Goal: Information Seeking & Learning: Find specific page/section

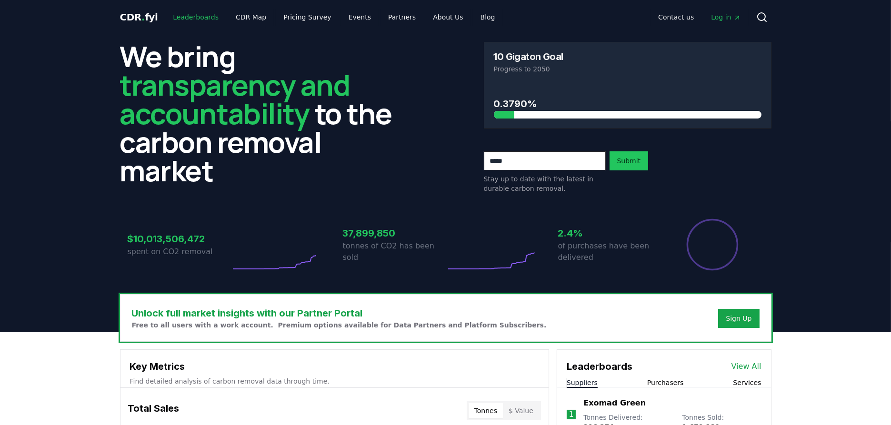
click at [187, 20] on link "Leaderboards" at bounding box center [195, 17] width 61 height 17
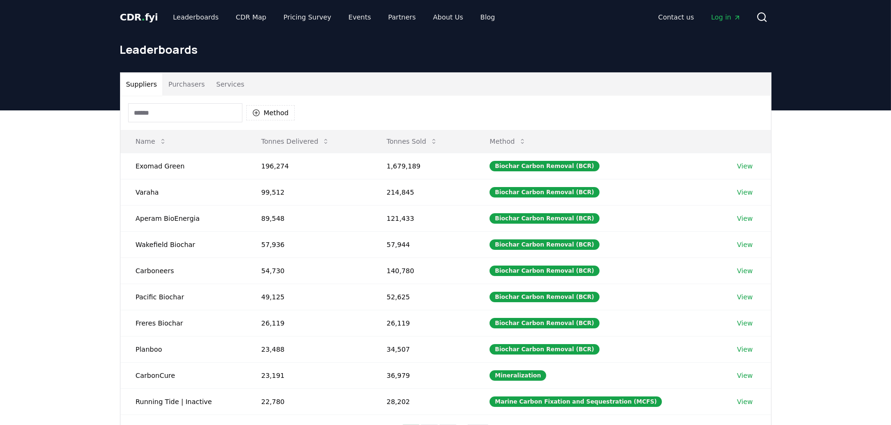
click at [183, 84] on button "Purchasers" at bounding box center [186, 84] width 48 height 23
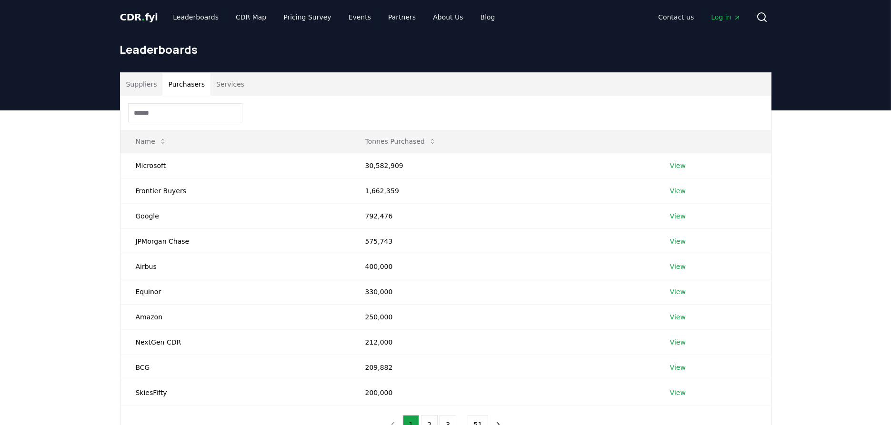
click at [180, 112] on input at bounding box center [185, 112] width 114 height 19
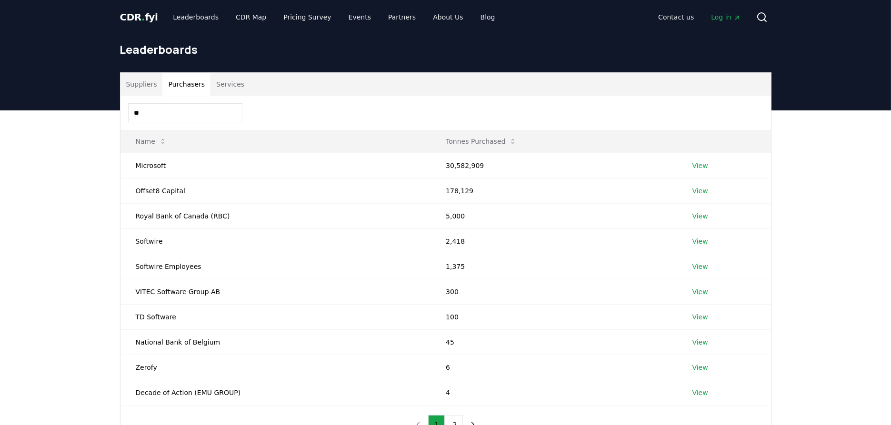
type input "*"
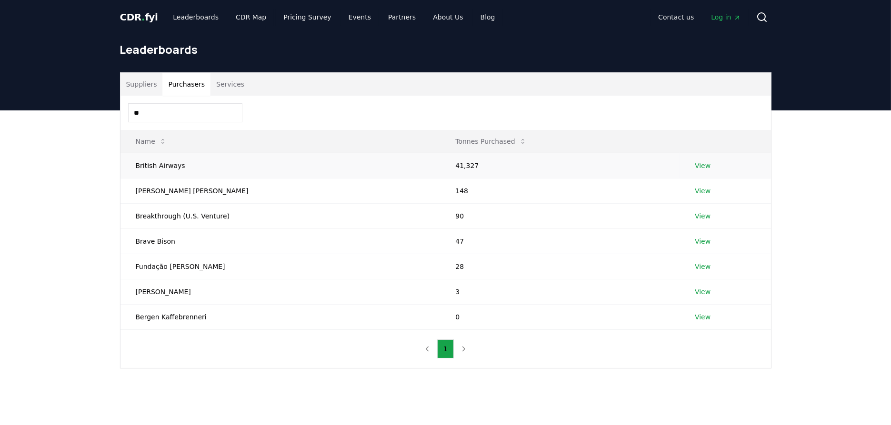
type input "**"
click at [695, 166] on link "View" at bounding box center [703, 166] width 16 height 10
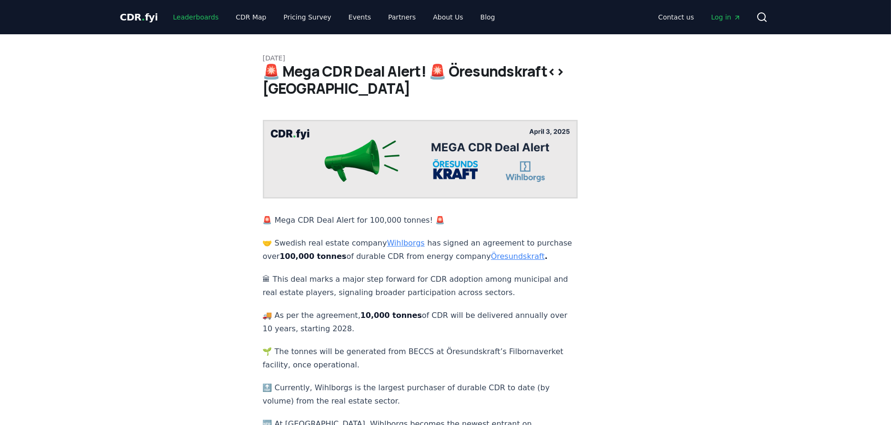
click at [199, 19] on link "Leaderboards" at bounding box center [195, 17] width 61 height 17
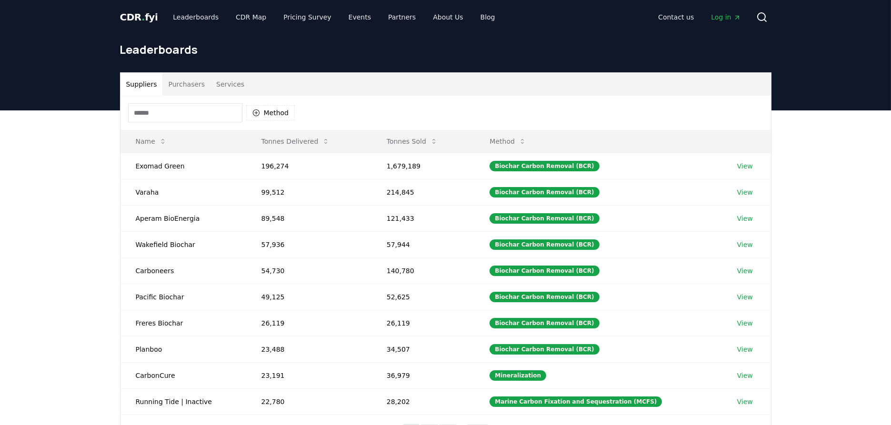
click at [174, 81] on button "Purchasers" at bounding box center [186, 84] width 48 height 23
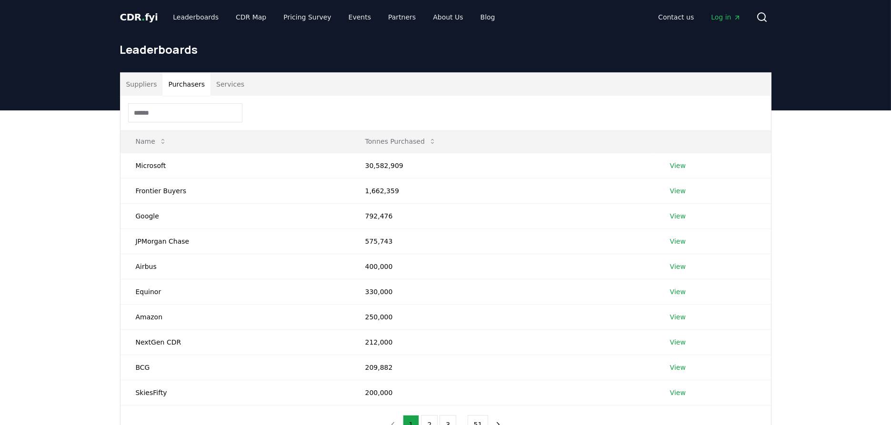
click at [185, 114] on input at bounding box center [185, 112] width 114 height 19
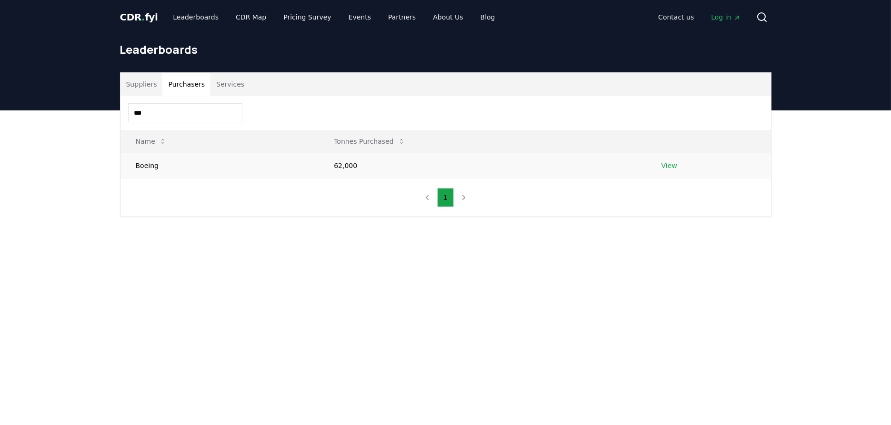
type input "***"
click at [665, 166] on link "View" at bounding box center [669, 166] width 16 height 10
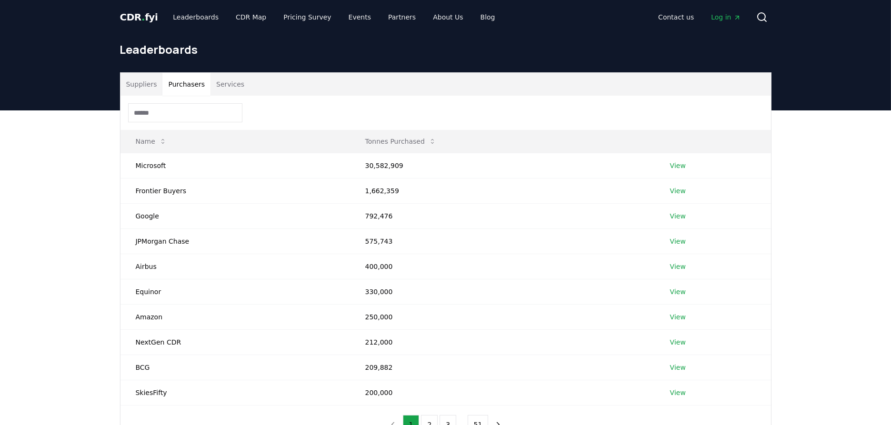
click at [184, 82] on button "Purchasers" at bounding box center [186, 84] width 48 height 23
click at [178, 118] on input at bounding box center [185, 112] width 114 height 19
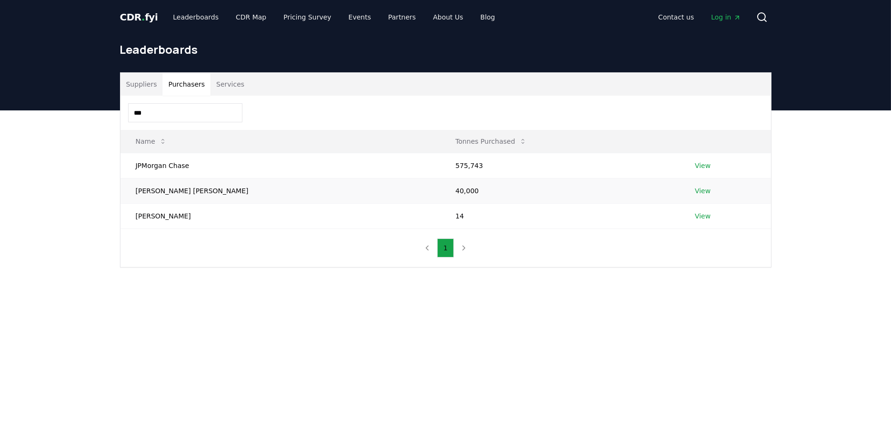
type input "***"
click at [695, 189] on link "View" at bounding box center [703, 191] width 16 height 10
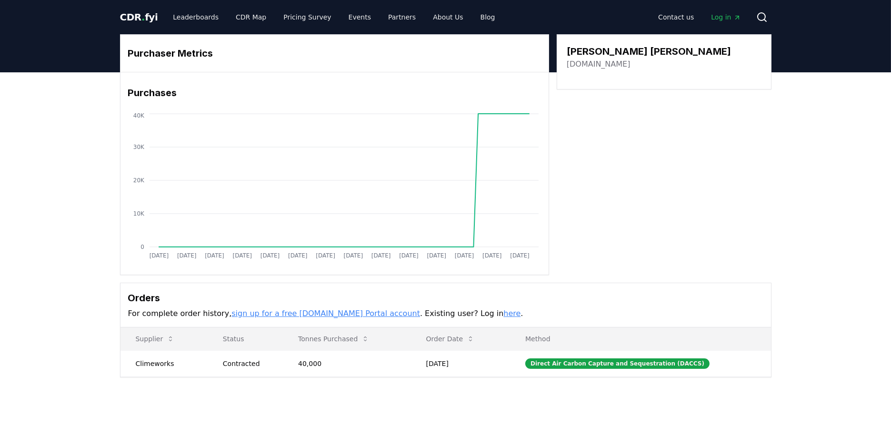
click at [741, 234] on div "Purchaser Metrics Purchases Jan 2019 Jul 2019 Jan 2020 Jul 2020 Jan 2021 Jul 20…" at bounding box center [445, 154] width 651 height 241
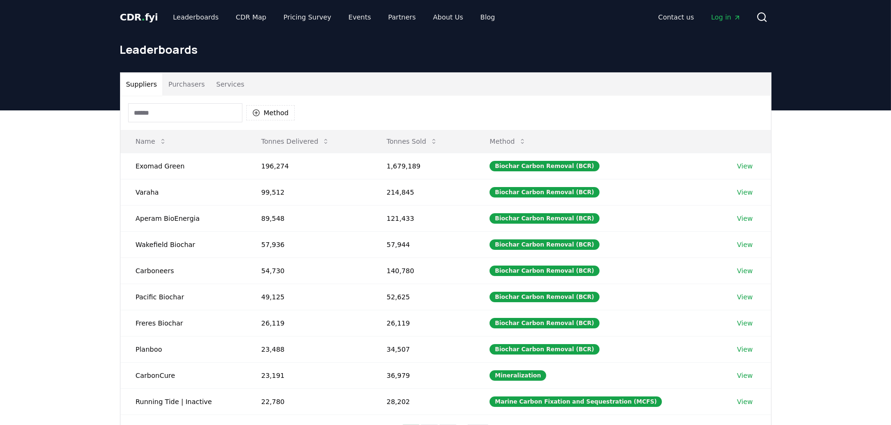
click at [186, 88] on button "Purchasers" at bounding box center [186, 84] width 48 height 23
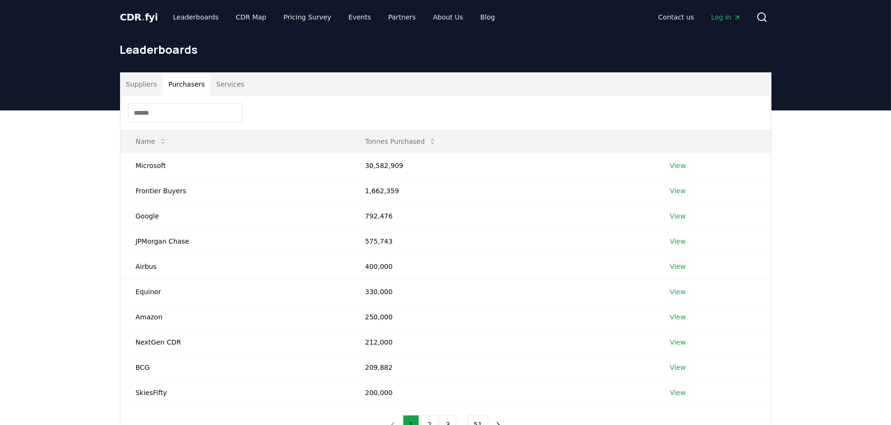
click at [186, 115] on input at bounding box center [185, 112] width 114 height 19
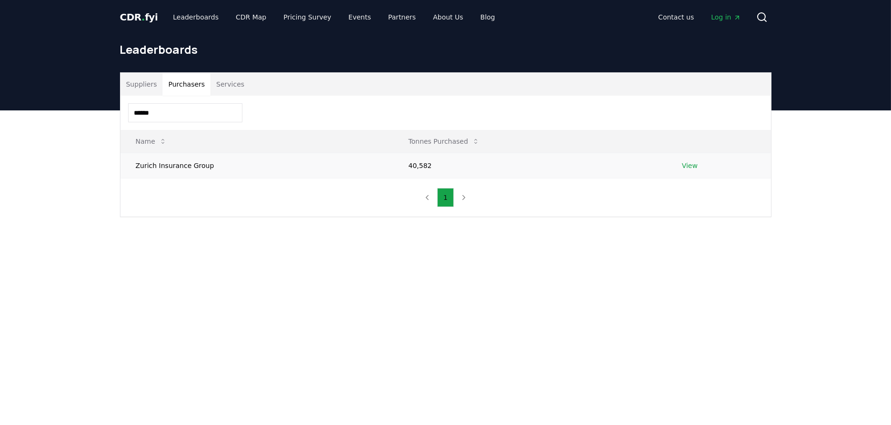
type input "******"
click at [675, 159] on td "View" at bounding box center [719, 165] width 104 height 25
click at [684, 164] on link "View" at bounding box center [690, 166] width 16 height 10
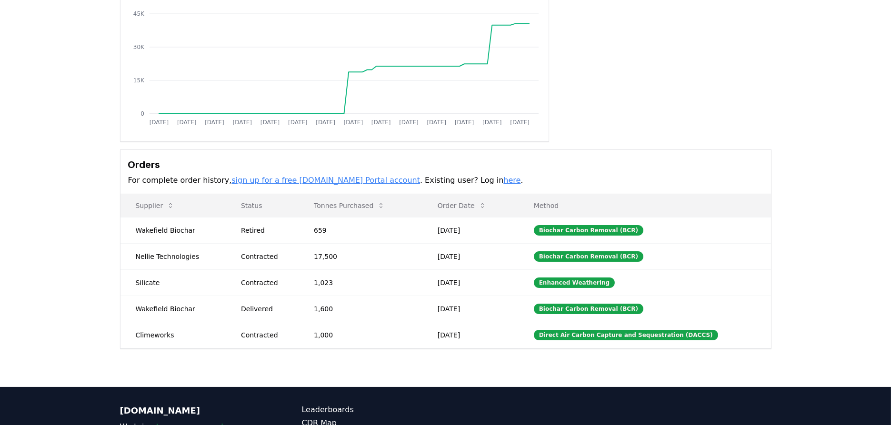
scroll to position [141, 0]
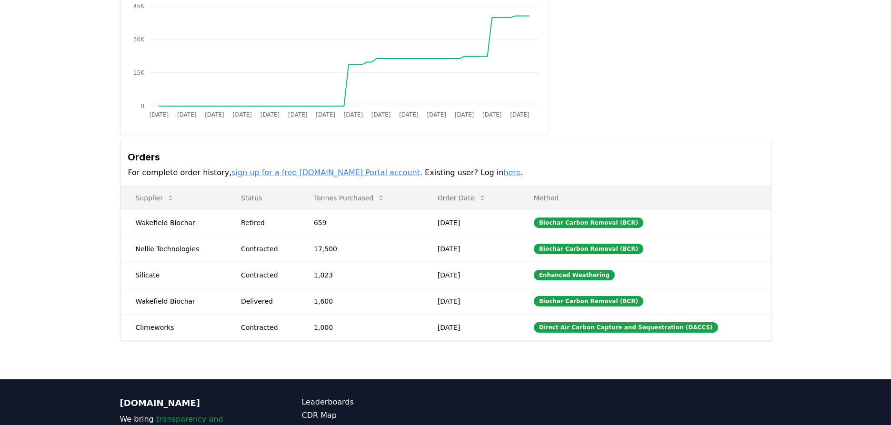
drag, startPoint x: 561, startPoint y: 359, endPoint x: 449, endPoint y: 170, distance: 219.4
click at [560, 359] on div "Purchaser Metrics Purchases [DATE] [DATE] [DATE] [DATE] [DATE] [DATE] [DATE] [D…" at bounding box center [445, 155] width 891 height 448
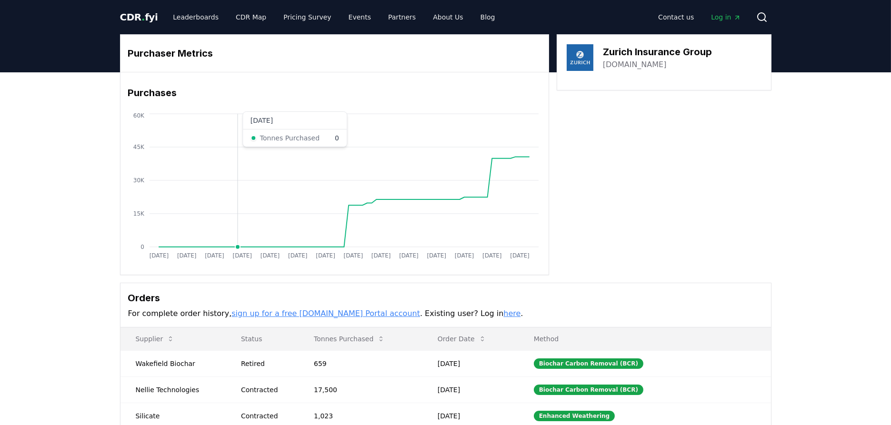
scroll to position [0, 0]
click at [186, 19] on link "Leaderboards" at bounding box center [195, 17] width 61 height 17
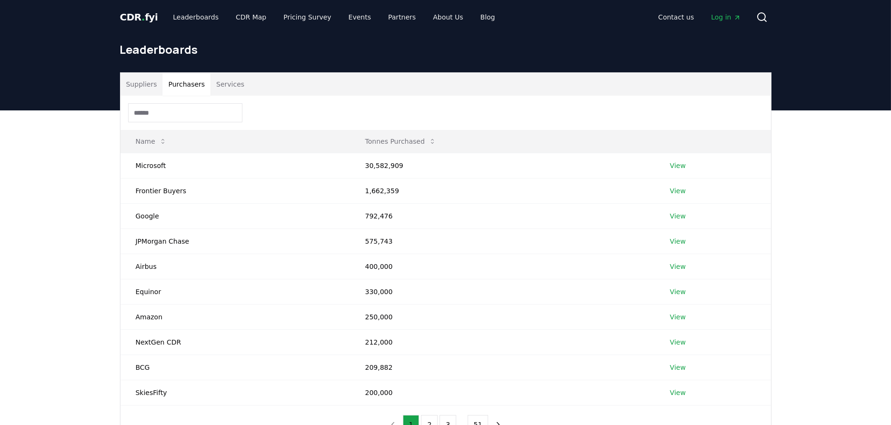
click at [177, 84] on button "Purchasers" at bounding box center [186, 84] width 48 height 23
click at [182, 110] on input at bounding box center [185, 112] width 114 height 19
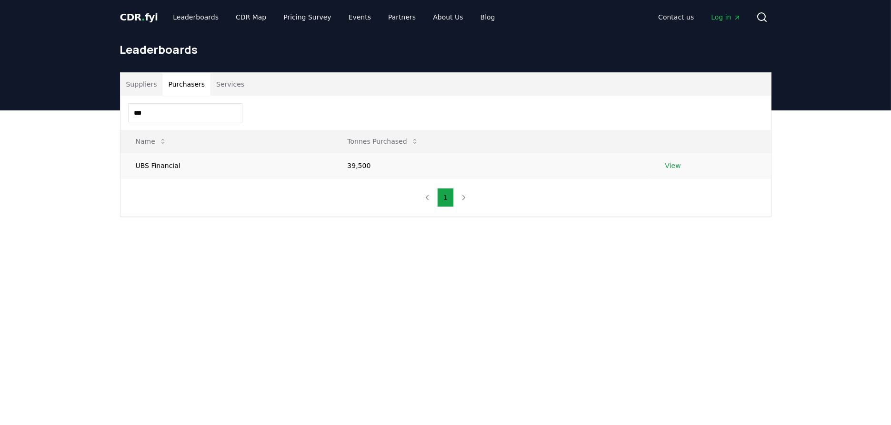
type input "***"
click at [678, 159] on td "View" at bounding box center [709, 165] width 121 height 25
click at [672, 165] on link "View" at bounding box center [673, 166] width 16 height 10
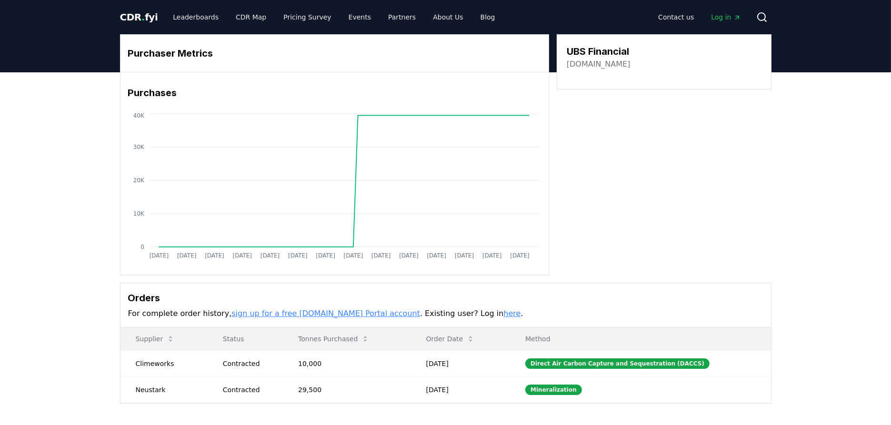
click at [706, 204] on div "Purchaser Metrics Purchases Jan 2019 Jul 2019 Jan 2020 Jul 2020 Jan 2021 Jul 20…" at bounding box center [445, 154] width 651 height 241
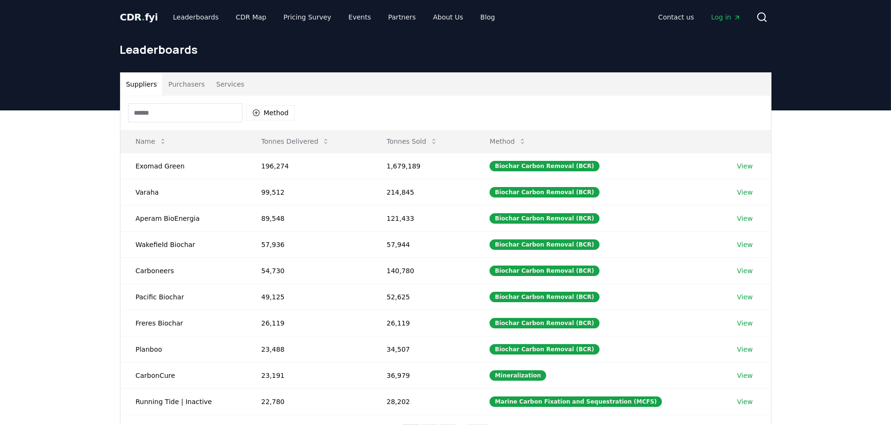
click at [188, 78] on button "Purchasers" at bounding box center [186, 84] width 48 height 23
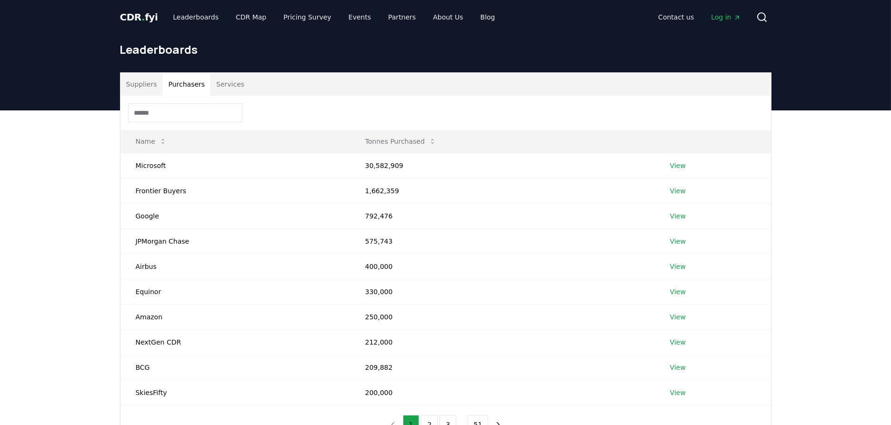
click at [189, 105] on input at bounding box center [185, 112] width 114 height 19
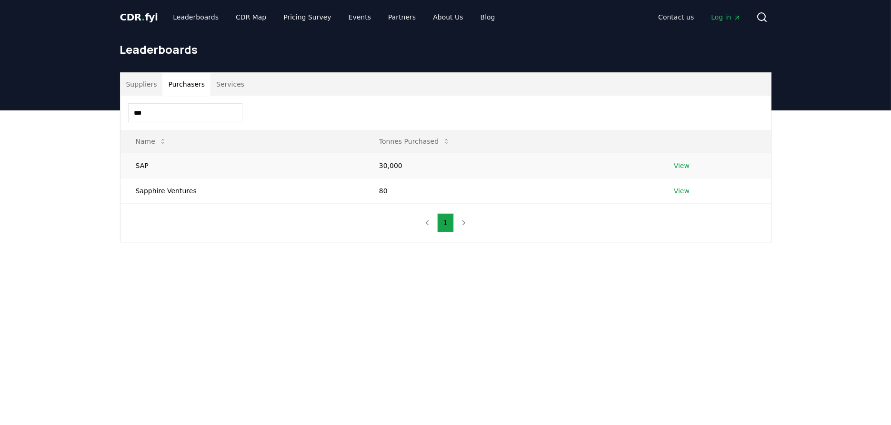
type input "***"
click at [674, 167] on link "View" at bounding box center [682, 166] width 16 height 10
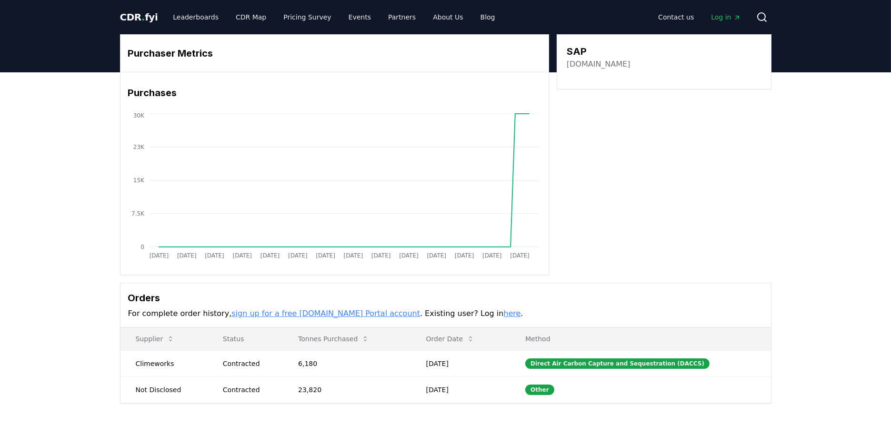
click at [582, 64] on link "[DOMAIN_NAME]" at bounding box center [599, 64] width 64 height 11
click at [205, 12] on link "Leaderboards" at bounding box center [195, 17] width 61 height 17
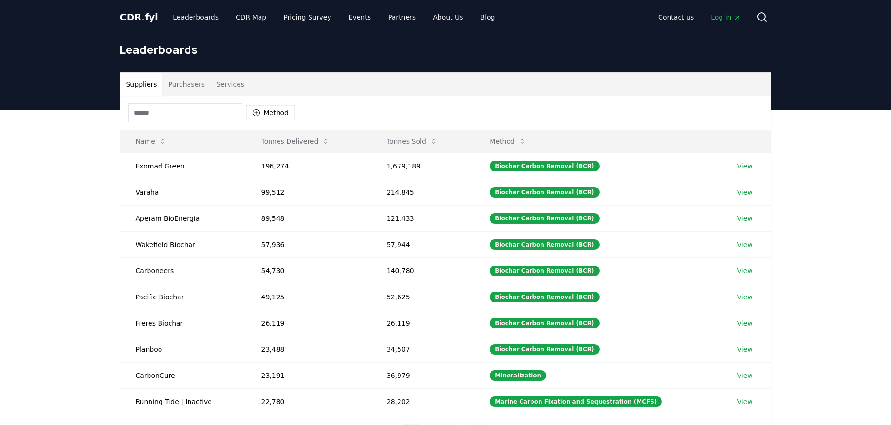
click at [182, 84] on button "Purchasers" at bounding box center [186, 84] width 48 height 23
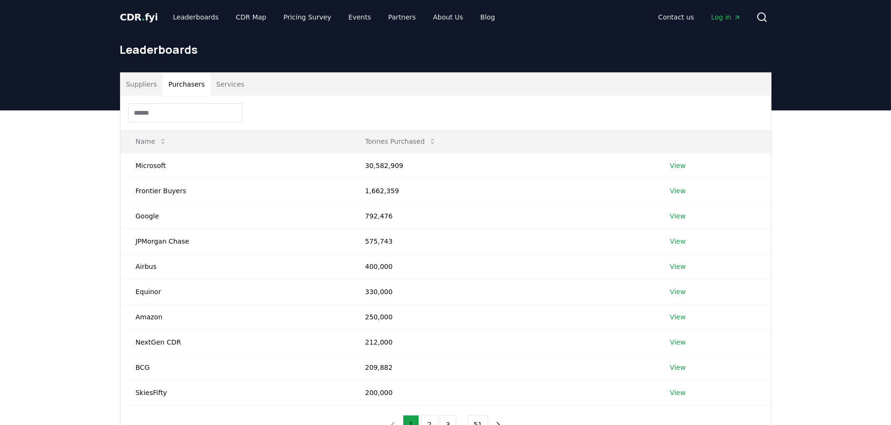
click at [175, 115] on input at bounding box center [185, 112] width 114 height 19
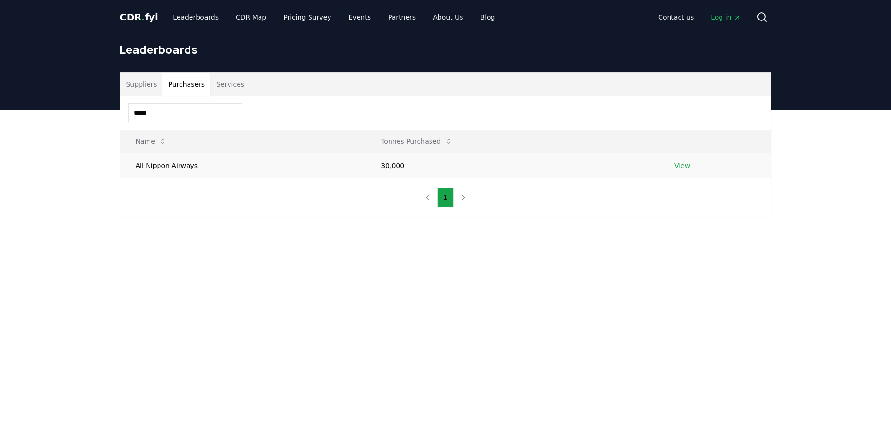
type input "*****"
click at [677, 166] on link "View" at bounding box center [682, 166] width 16 height 10
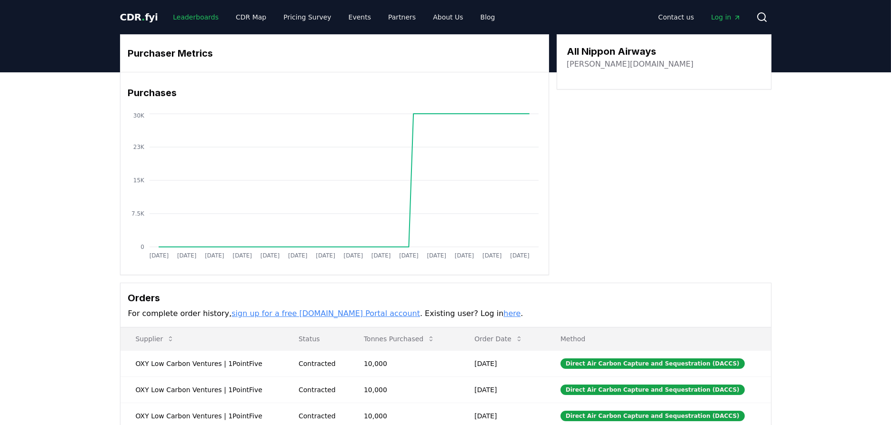
click at [190, 20] on link "Leaderboards" at bounding box center [195, 17] width 61 height 17
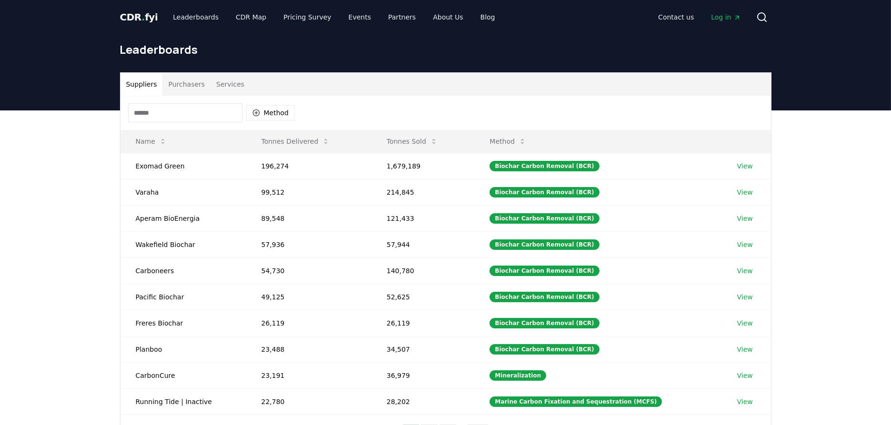
click at [199, 109] on input at bounding box center [185, 112] width 114 height 19
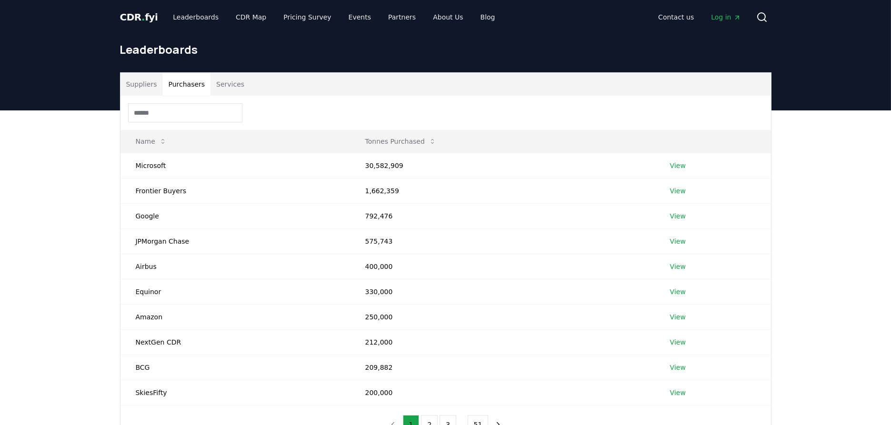
click at [187, 84] on button "Purchasers" at bounding box center [186, 84] width 48 height 23
click at [200, 128] on div at bounding box center [445, 113] width 650 height 34
click at [195, 118] on input at bounding box center [185, 112] width 114 height 19
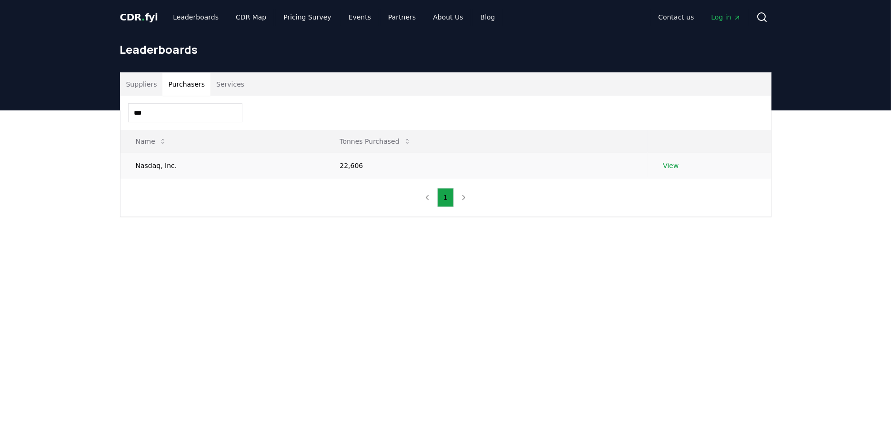
type input "***"
click at [663, 167] on link "View" at bounding box center [671, 166] width 16 height 10
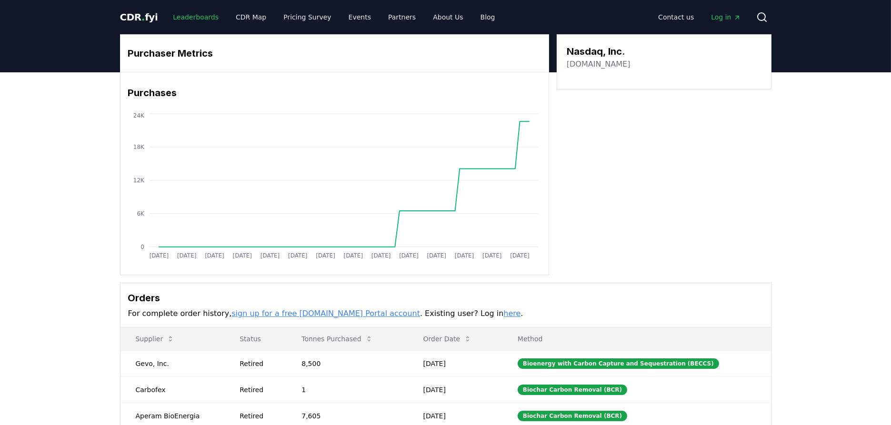
click at [191, 12] on link "Leaderboards" at bounding box center [195, 17] width 61 height 17
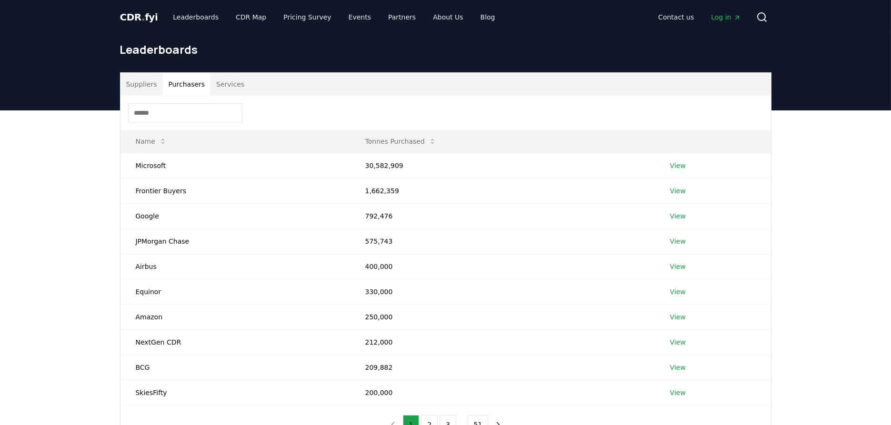
click at [182, 87] on button "Purchasers" at bounding box center [186, 84] width 48 height 23
click at [186, 113] on input at bounding box center [185, 112] width 114 height 19
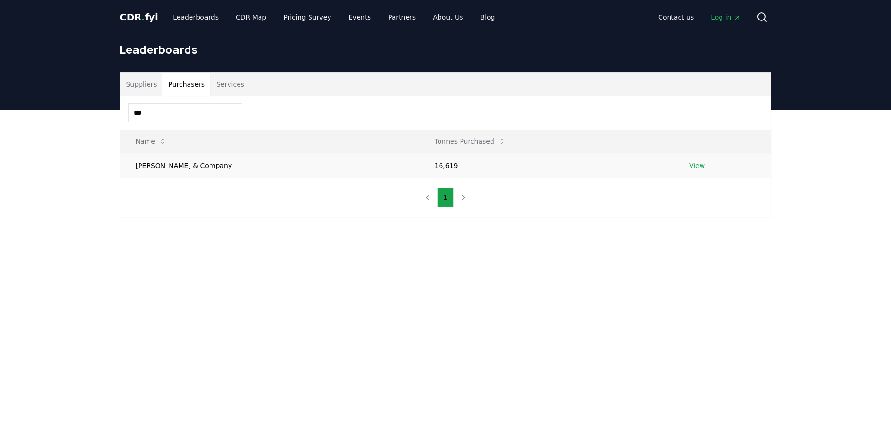
type input "***"
click at [689, 164] on link "View" at bounding box center [697, 166] width 16 height 10
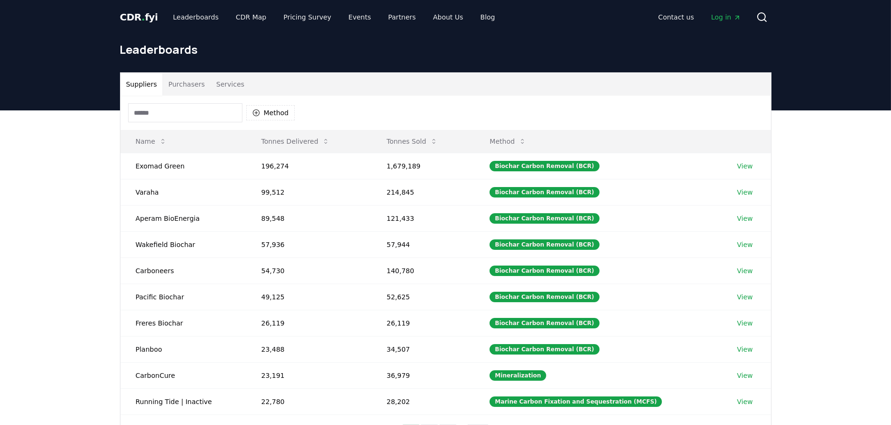
click at [191, 86] on button "Purchasers" at bounding box center [186, 84] width 48 height 23
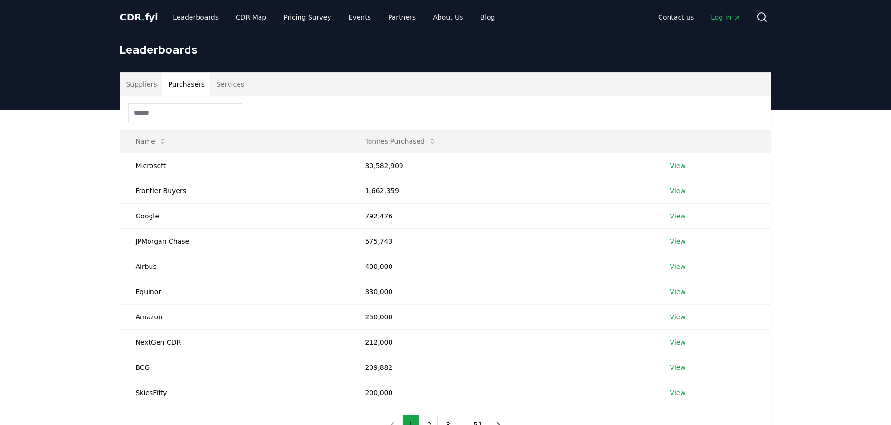
click at [191, 110] on input at bounding box center [185, 112] width 114 height 19
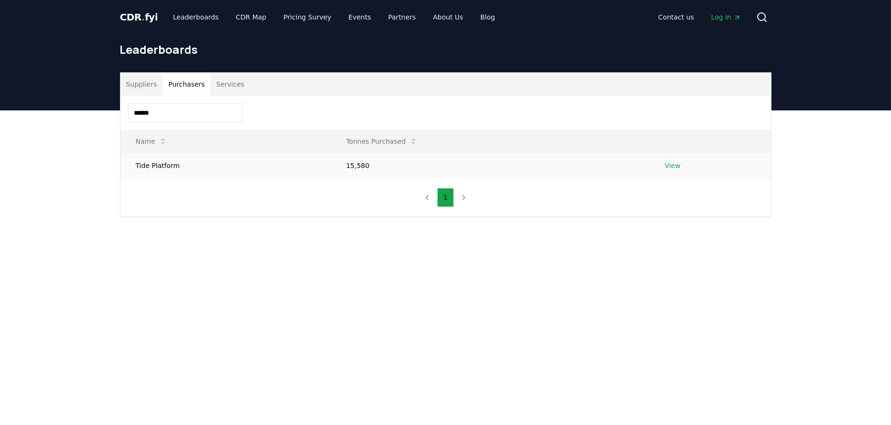
type input "******"
click at [665, 165] on link "View" at bounding box center [673, 166] width 16 height 10
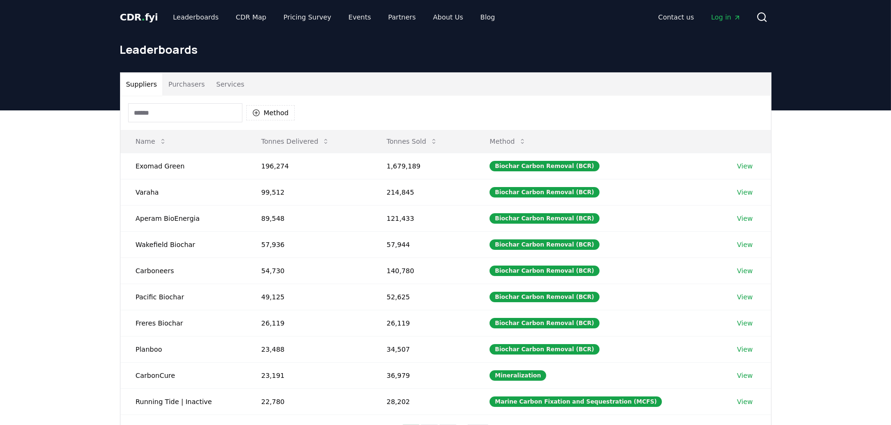
click at [178, 86] on button "Purchasers" at bounding box center [186, 84] width 48 height 23
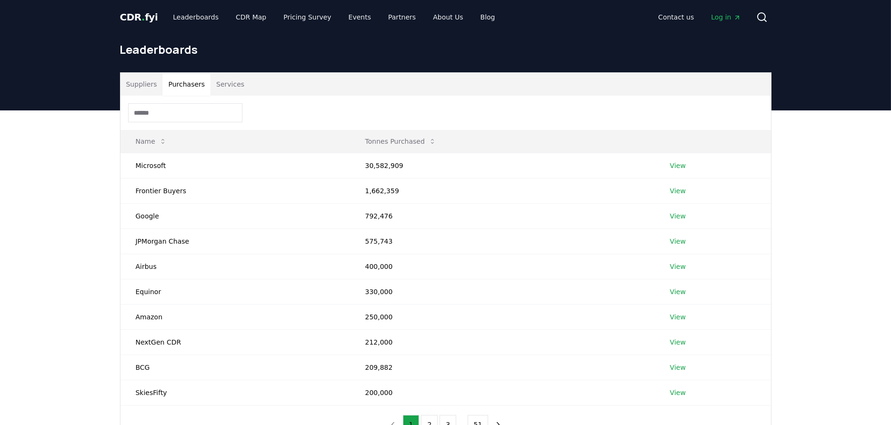
click at [176, 119] on input at bounding box center [185, 112] width 114 height 19
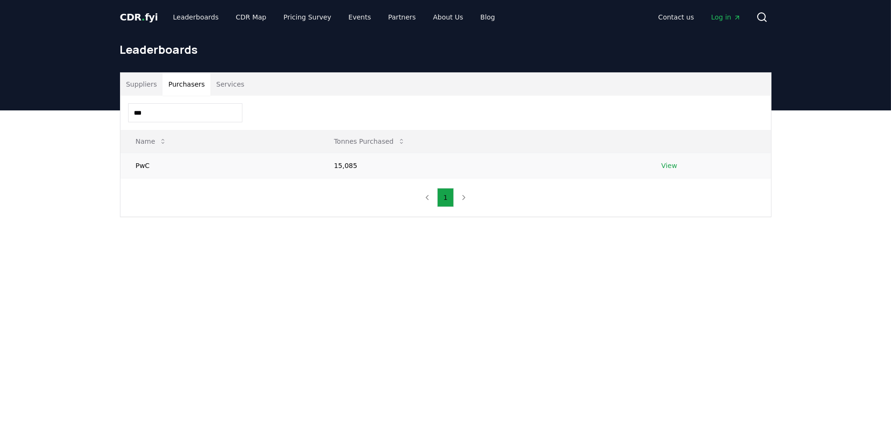
type input "***"
click at [669, 166] on link "View" at bounding box center [669, 166] width 16 height 10
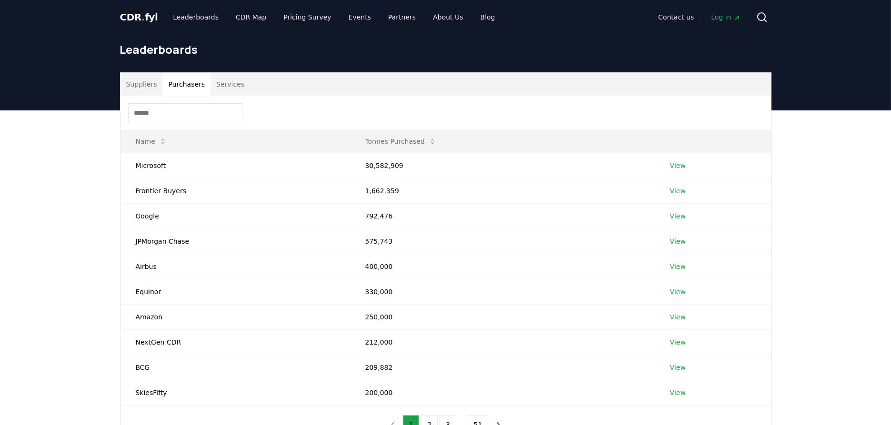
click at [189, 85] on button "Purchasers" at bounding box center [186, 84] width 48 height 23
click at [189, 119] on input at bounding box center [185, 112] width 114 height 19
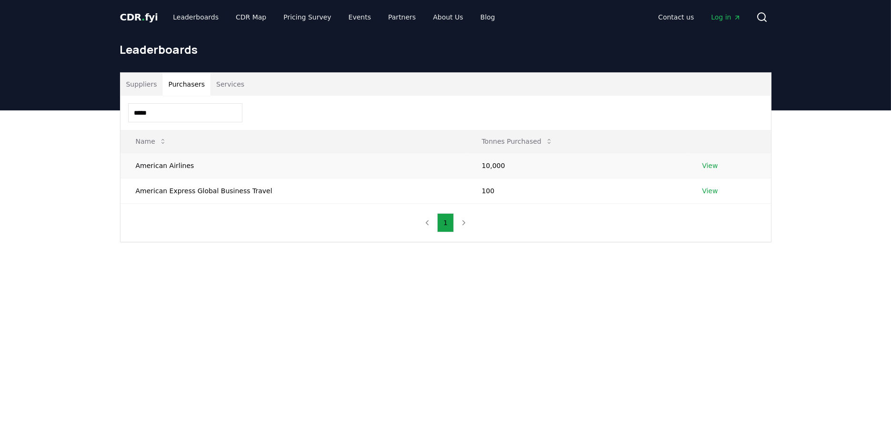
type input "*****"
click at [711, 167] on link "View" at bounding box center [710, 166] width 16 height 10
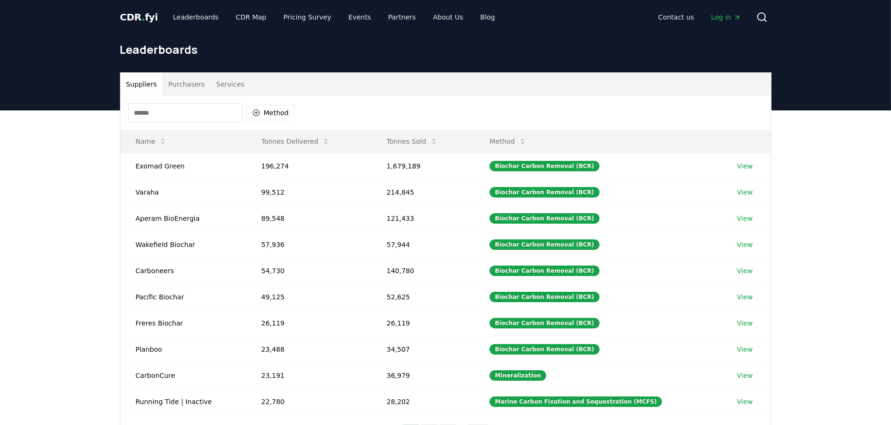
click at [181, 87] on button "Purchasers" at bounding box center [186, 84] width 48 height 23
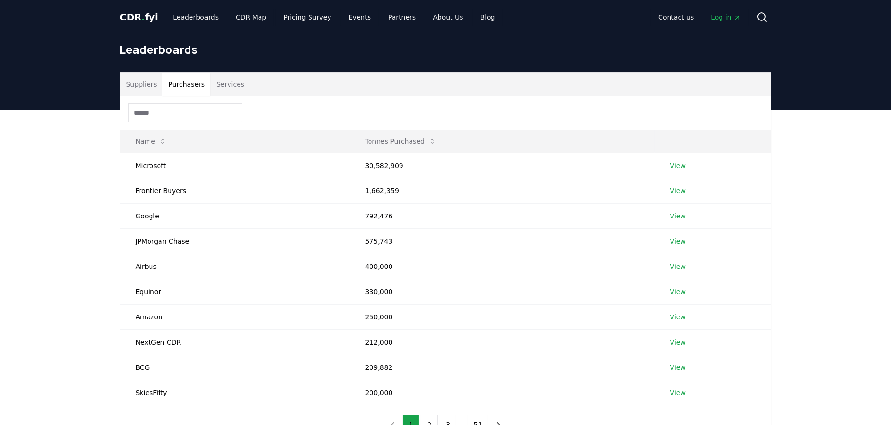
click at [181, 116] on input at bounding box center [185, 112] width 114 height 19
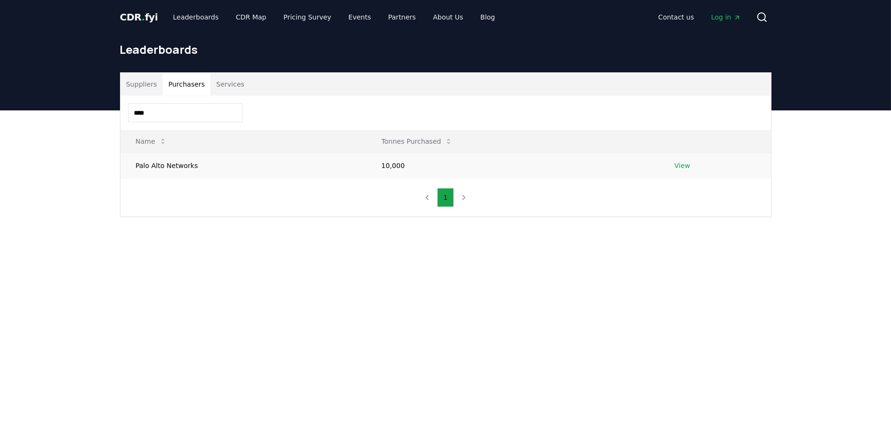
type input "****"
click at [687, 164] on link "View" at bounding box center [682, 166] width 16 height 10
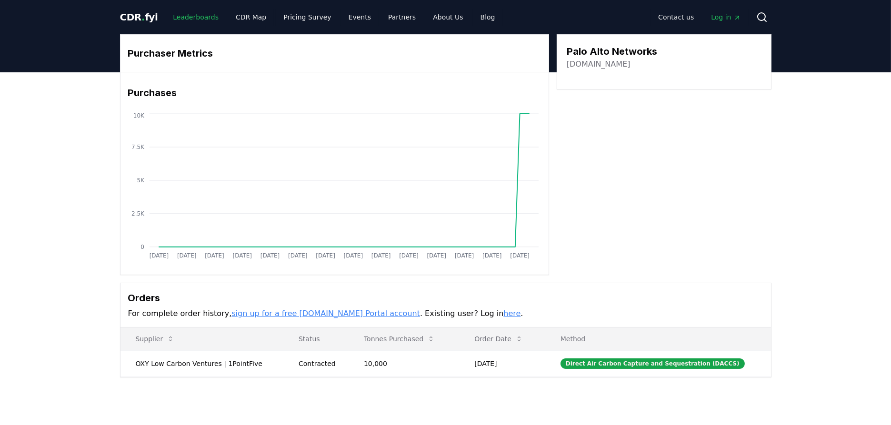
click at [196, 19] on link "Leaderboards" at bounding box center [195, 17] width 61 height 17
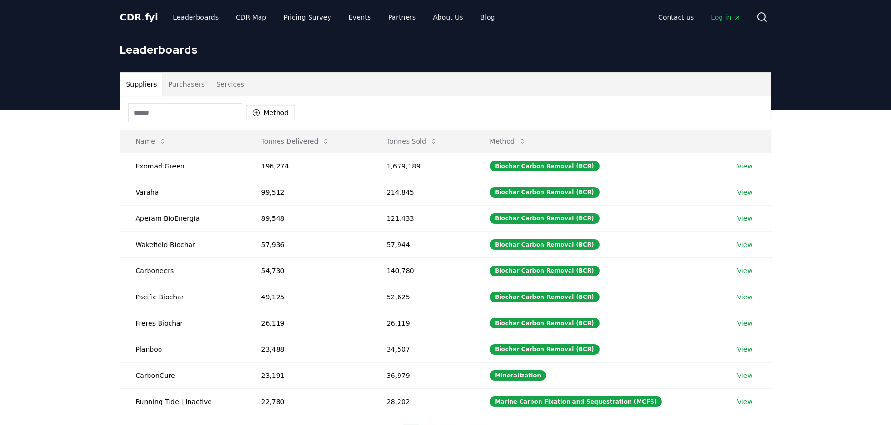
click at [190, 92] on button "Purchasers" at bounding box center [186, 84] width 48 height 23
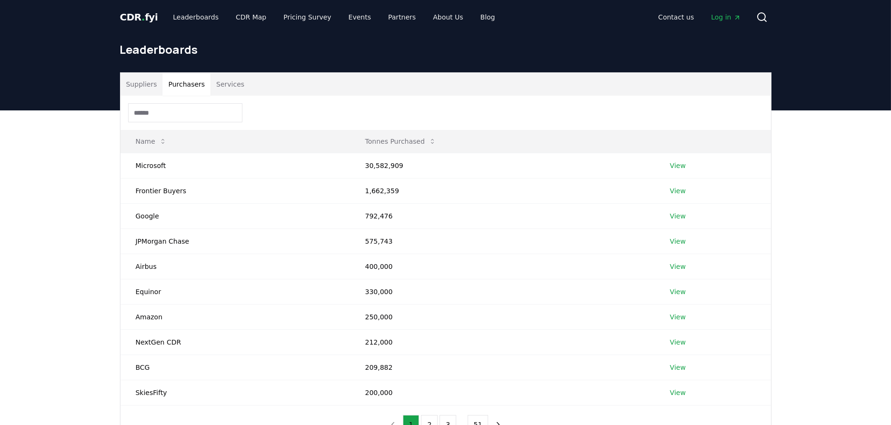
click at [188, 105] on input at bounding box center [185, 112] width 114 height 19
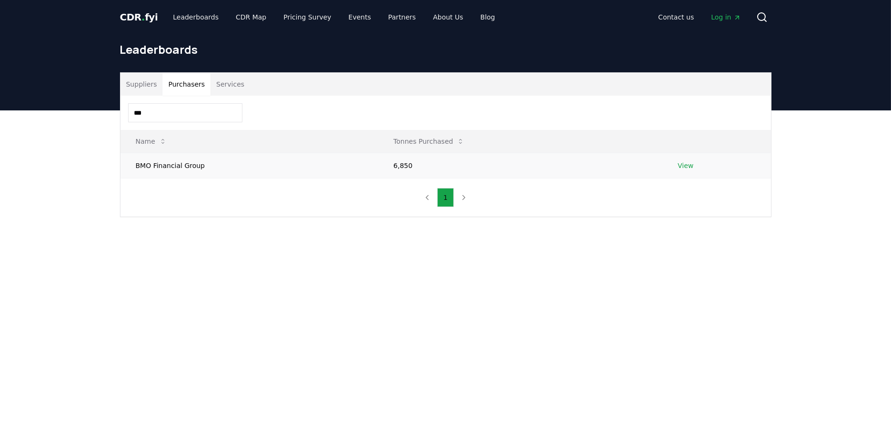
type input "***"
click at [682, 164] on link "View" at bounding box center [686, 166] width 16 height 10
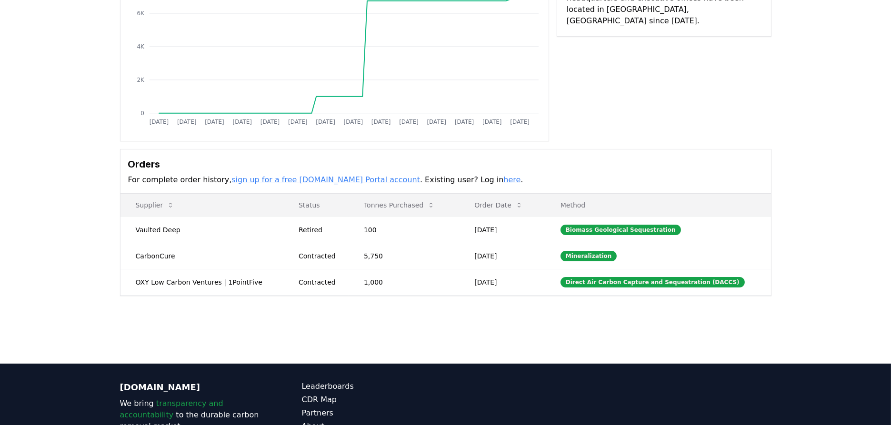
scroll to position [141, 0]
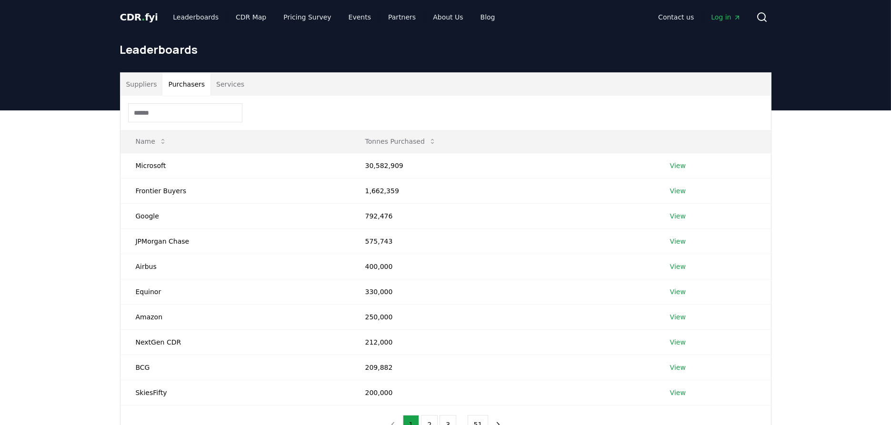
click at [175, 87] on button "Purchasers" at bounding box center [186, 84] width 48 height 23
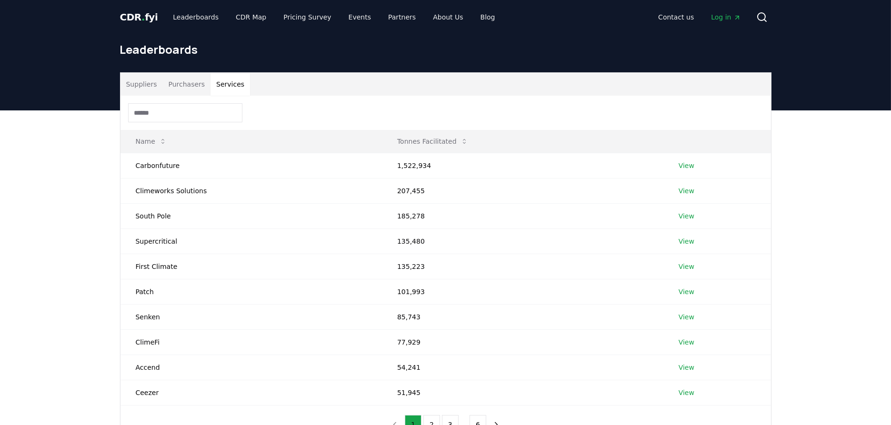
click at [218, 86] on button "Services" at bounding box center [230, 84] width 40 height 23
click at [205, 117] on input at bounding box center [185, 112] width 114 height 19
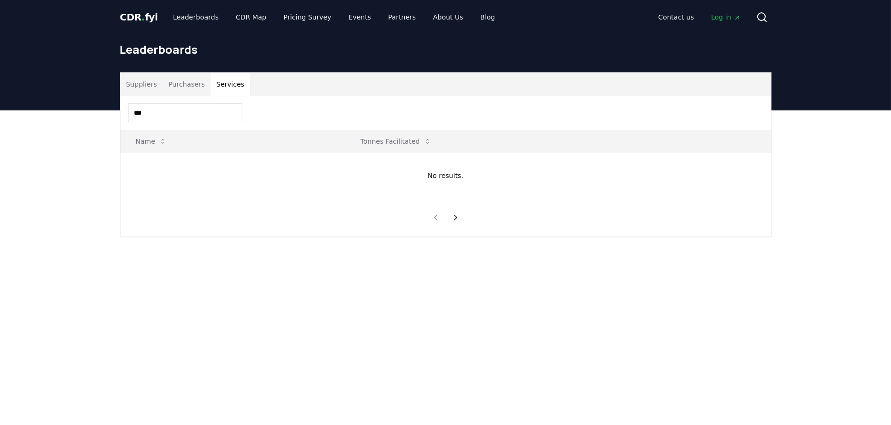
type input "****"
click at [177, 83] on button "Purchasers" at bounding box center [186, 84] width 48 height 23
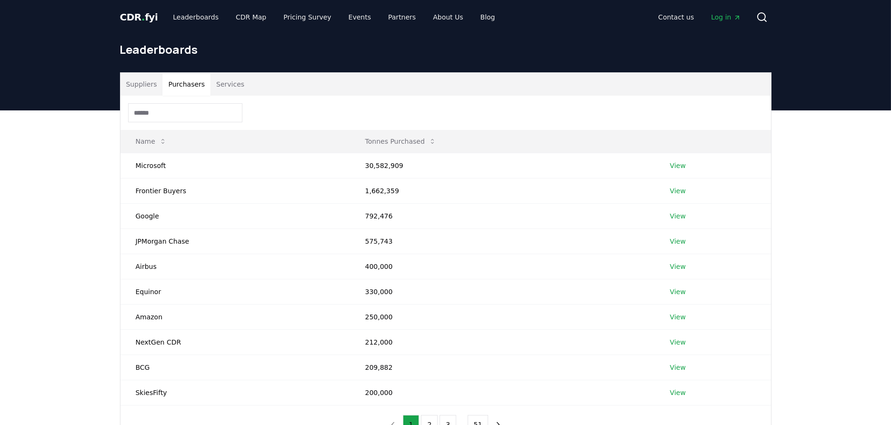
click at [175, 107] on input at bounding box center [185, 112] width 114 height 19
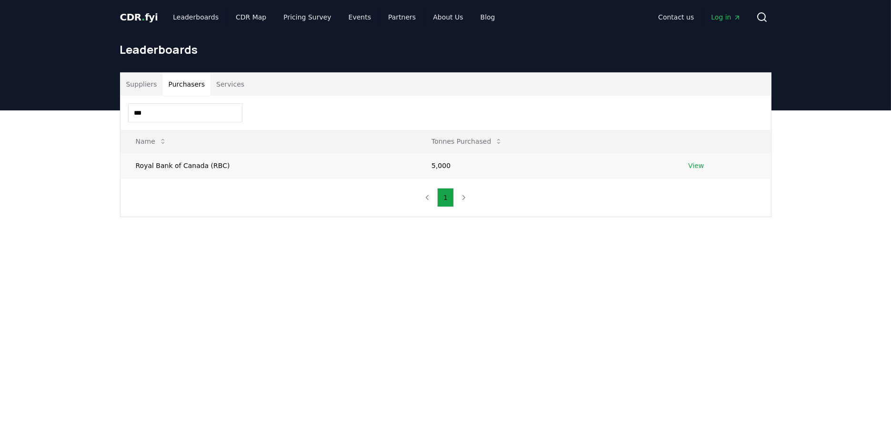
type input "***"
click at [689, 163] on link "View" at bounding box center [696, 166] width 16 height 10
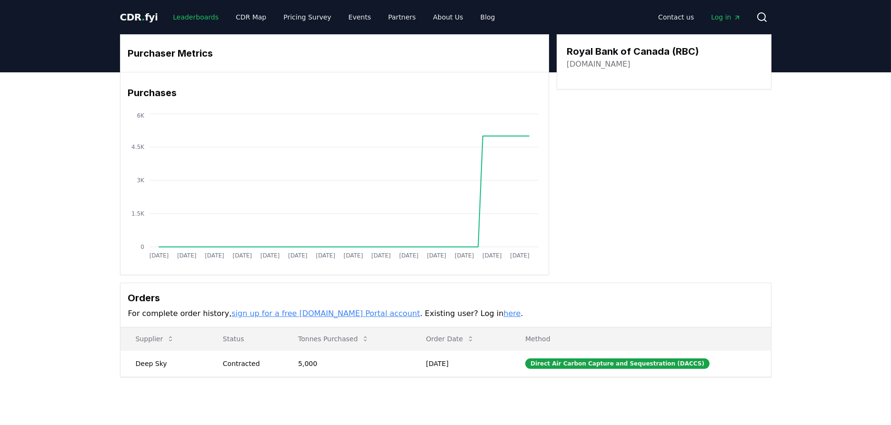
click at [201, 12] on link "Leaderboards" at bounding box center [195, 17] width 61 height 17
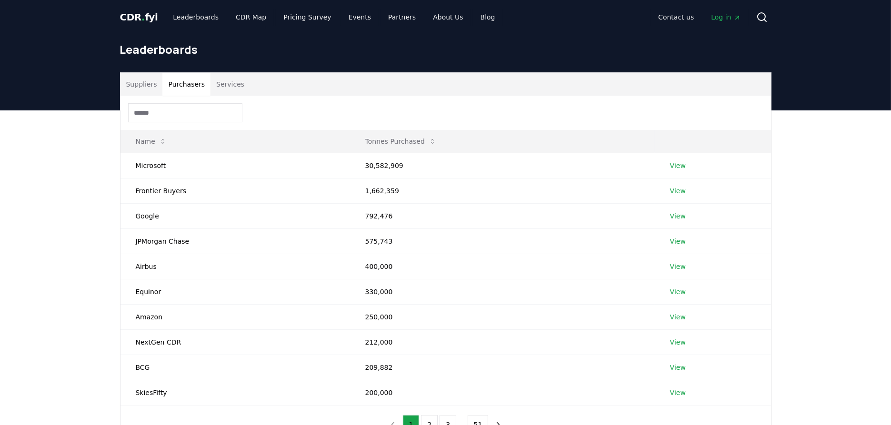
click at [191, 86] on button "Purchasers" at bounding box center [186, 84] width 48 height 23
click at [181, 118] on input at bounding box center [185, 112] width 114 height 19
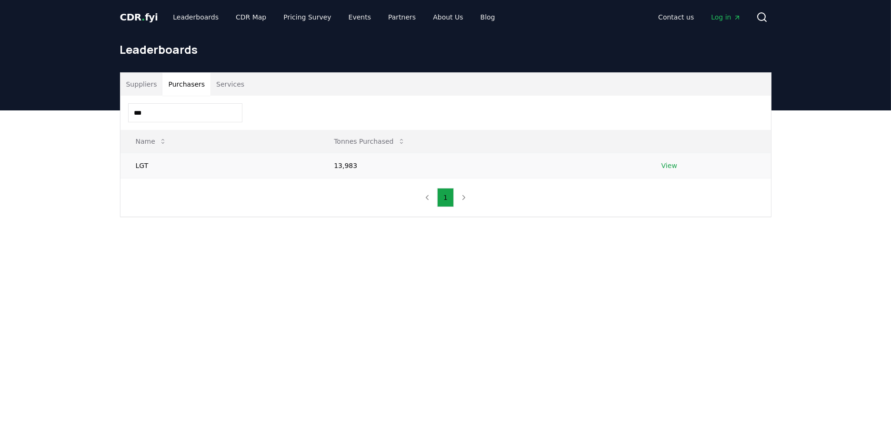
type input "***"
click at [665, 169] on link "View" at bounding box center [669, 166] width 16 height 10
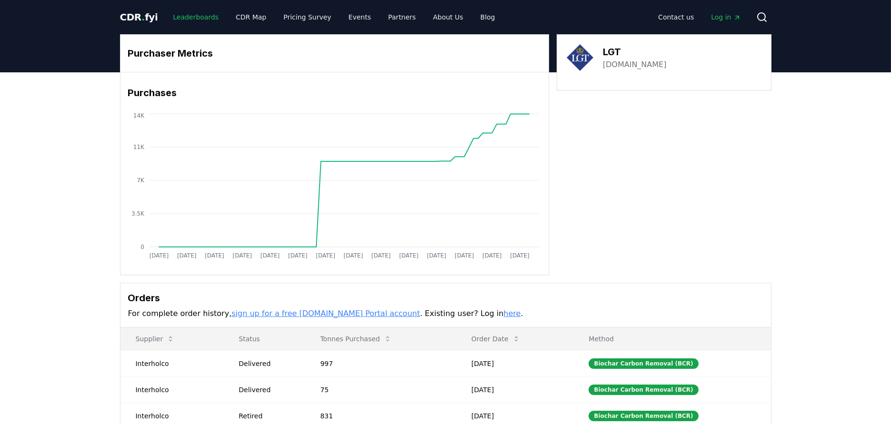
click at [191, 18] on link "Leaderboards" at bounding box center [195, 17] width 61 height 17
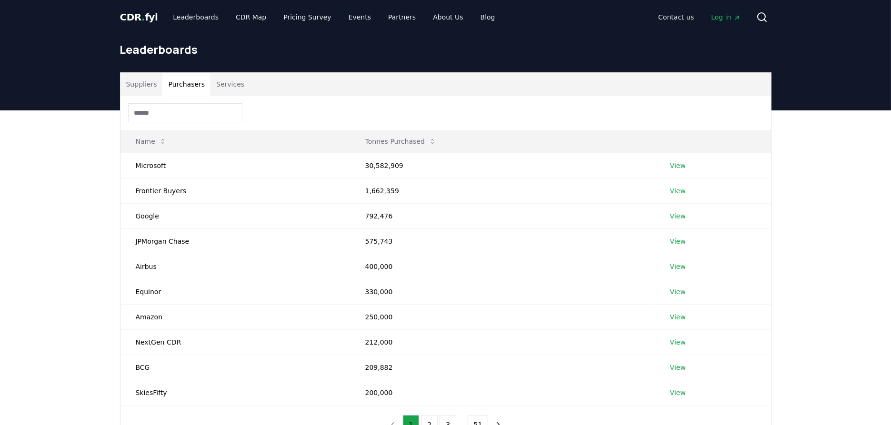
click at [180, 88] on button "Purchasers" at bounding box center [186, 84] width 48 height 23
click at [225, 115] on input at bounding box center [185, 112] width 114 height 19
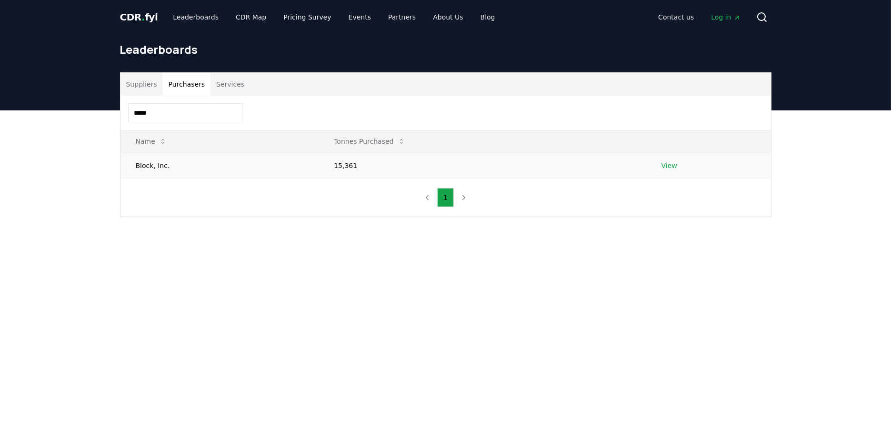
type input "*****"
click at [673, 166] on link "View" at bounding box center [669, 166] width 16 height 10
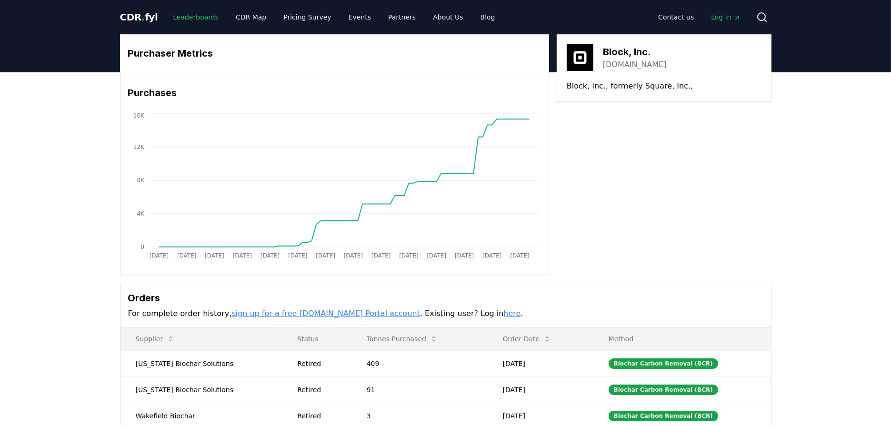
click at [183, 16] on link "Leaderboards" at bounding box center [195, 17] width 61 height 17
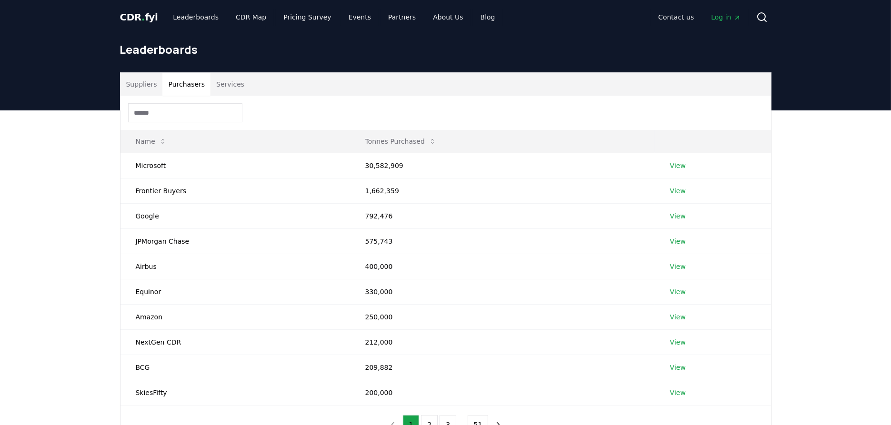
click at [188, 80] on button "Purchasers" at bounding box center [186, 84] width 48 height 23
click at [190, 112] on input at bounding box center [185, 112] width 114 height 19
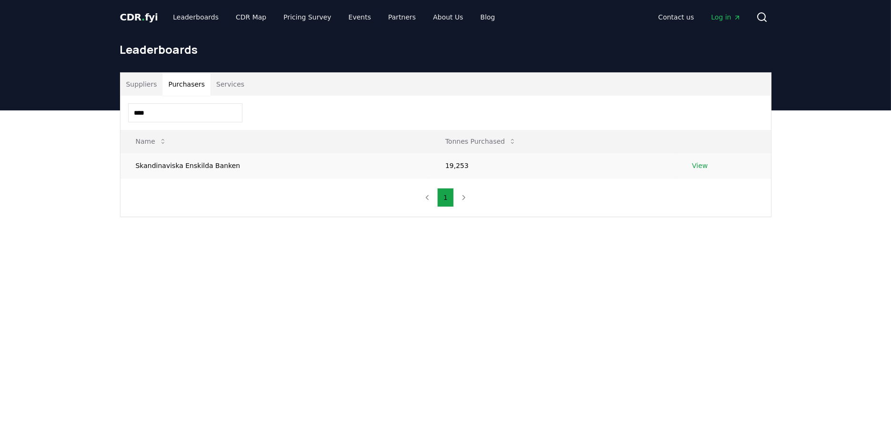
type input "****"
click at [694, 165] on link "View" at bounding box center [700, 166] width 16 height 10
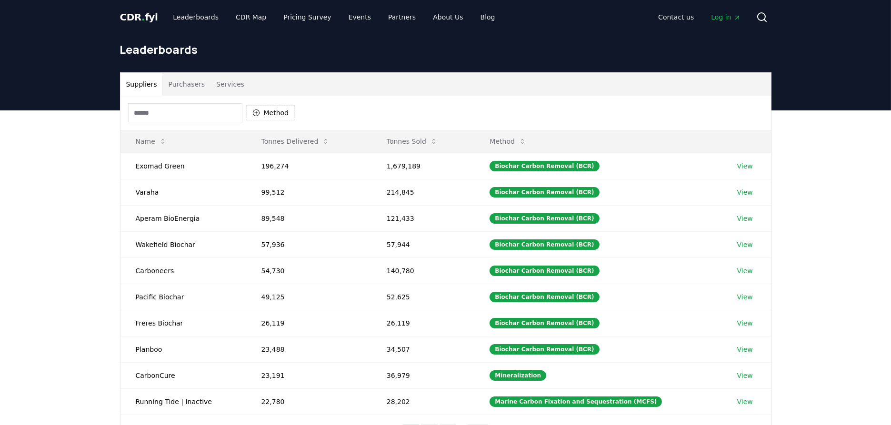
click at [194, 86] on button "Purchasers" at bounding box center [186, 84] width 48 height 23
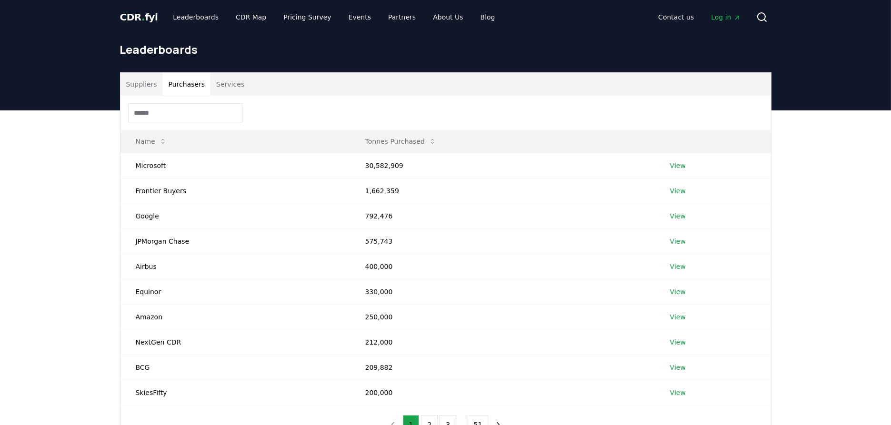
click at [177, 115] on input at bounding box center [185, 112] width 114 height 19
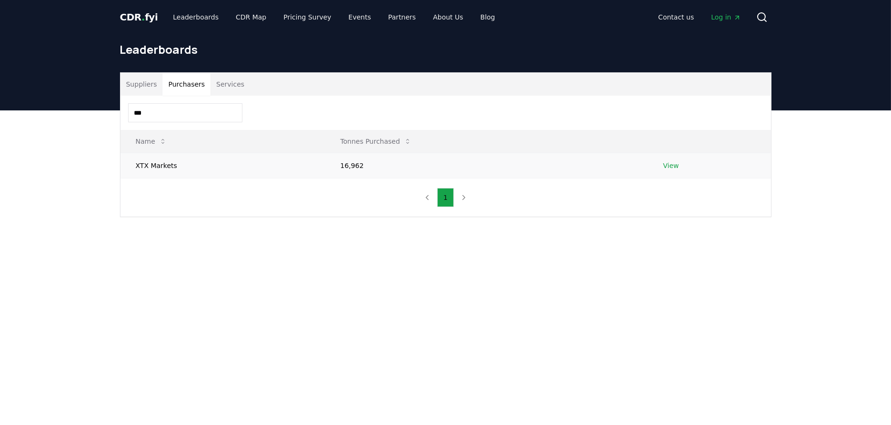
type input "***"
click at [676, 167] on td "View" at bounding box center [709, 165] width 123 height 25
click at [675, 167] on link "View" at bounding box center [671, 166] width 16 height 10
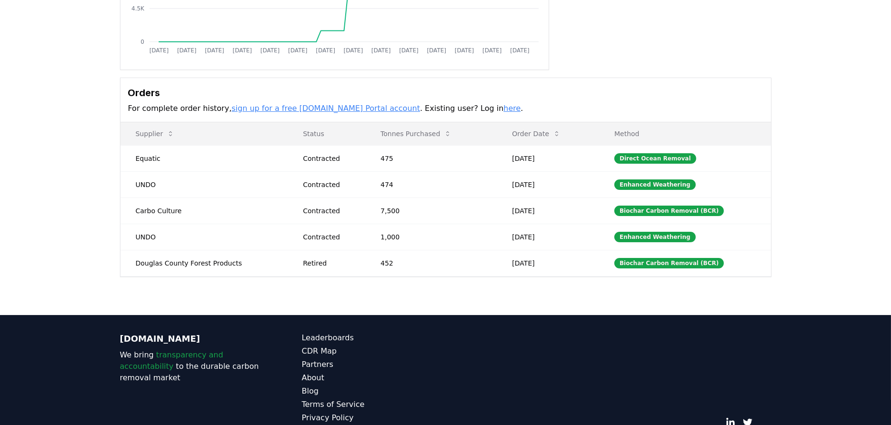
scroll to position [245, 0]
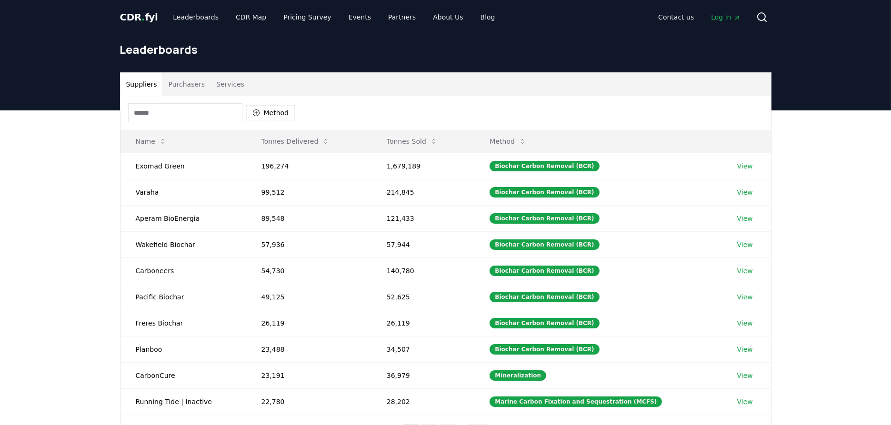
click at [177, 82] on button "Purchasers" at bounding box center [186, 84] width 48 height 23
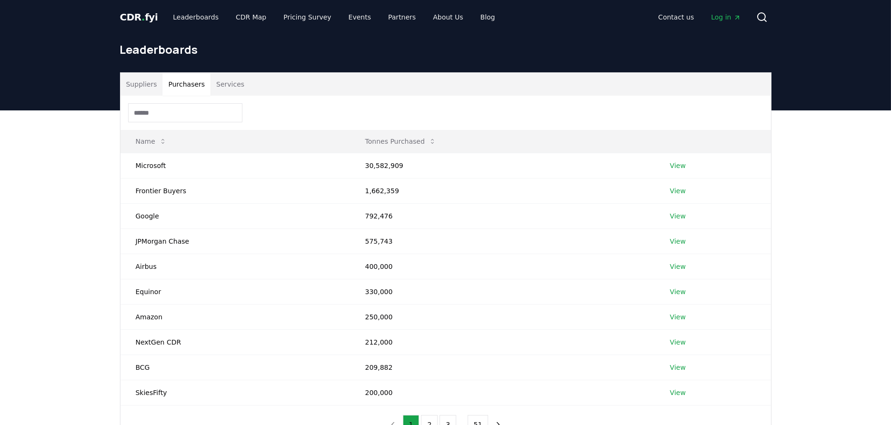
click at [173, 113] on input at bounding box center [185, 112] width 114 height 19
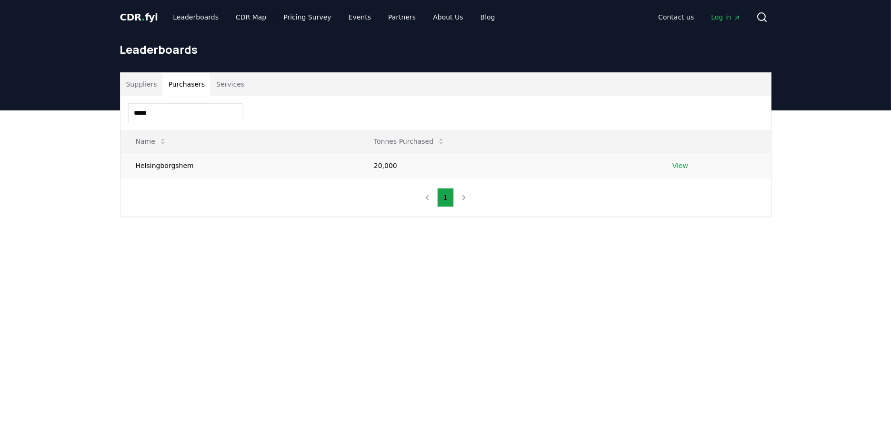
type input "*****"
click at [681, 164] on link "View" at bounding box center [680, 166] width 16 height 10
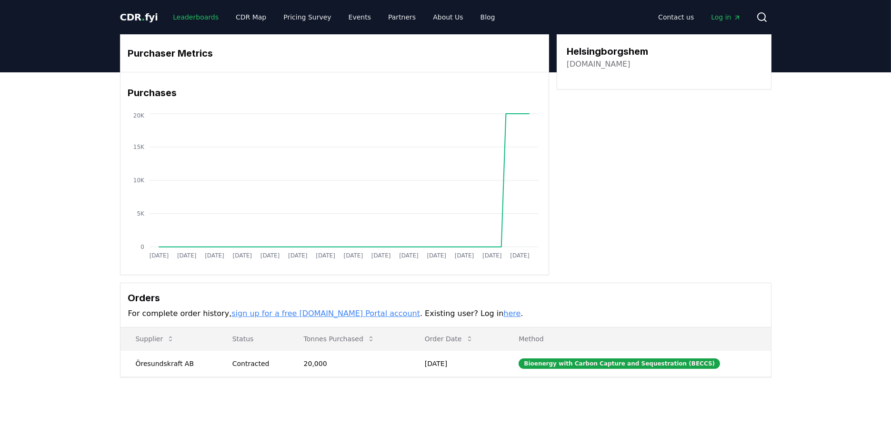
drag, startPoint x: 199, startPoint y: 18, endPoint x: 199, endPoint y: 24, distance: 6.7
click at [199, 18] on link "Leaderboards" at bounding box center [195, 17] width 61 height 17
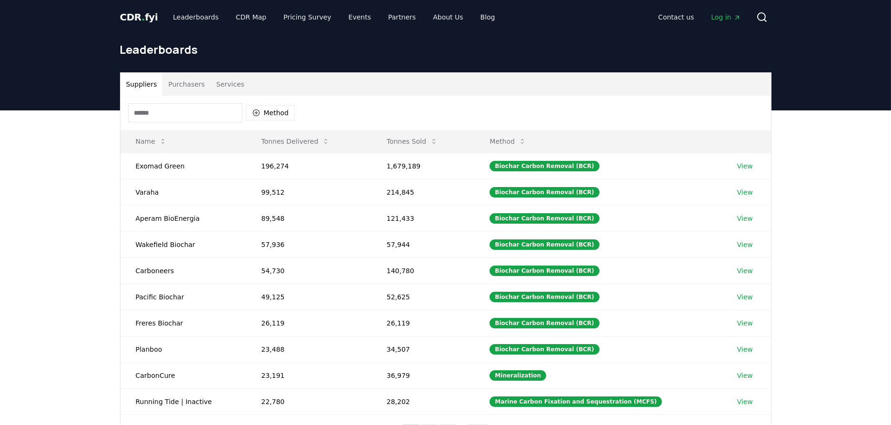
click at [190, 84] on button "Purchasers" at bounding box center [186, 84] width 48 height 23
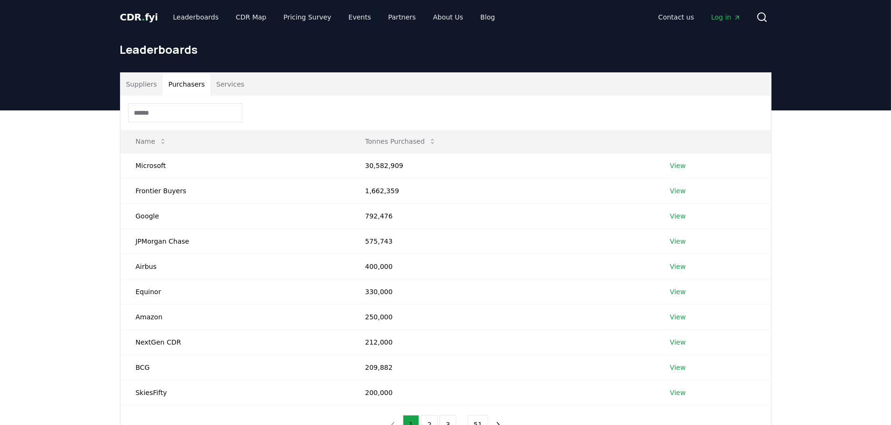
click at [186, 112] on input at bounding box center [185, 112] width 114 height 19
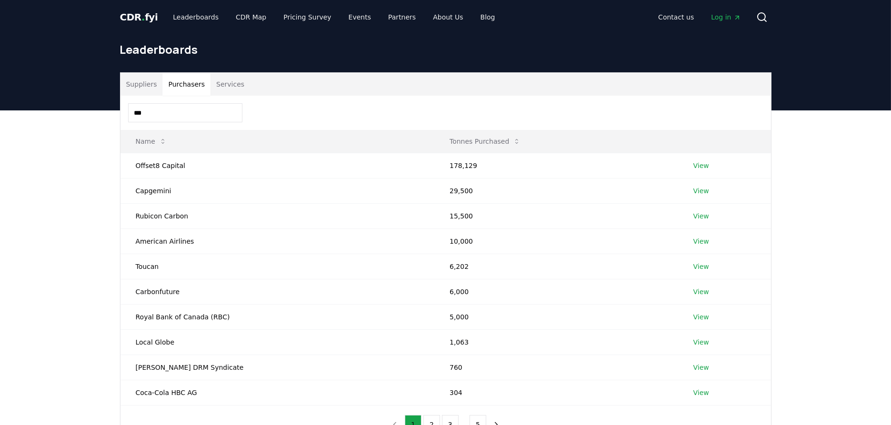
type input "****"
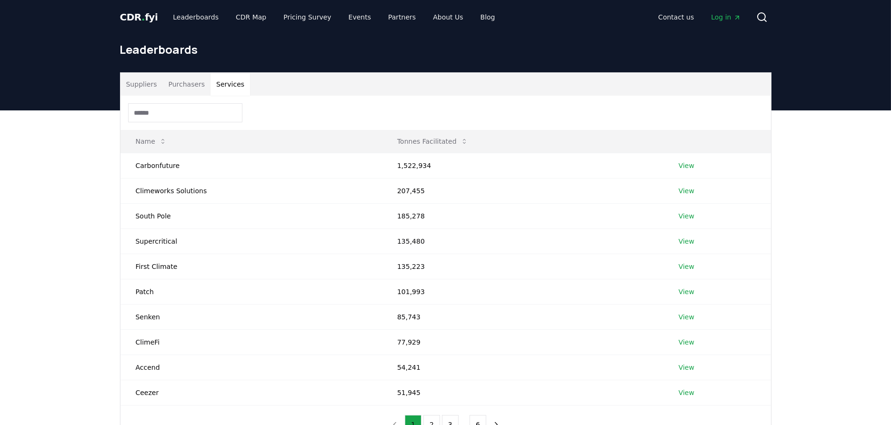
click at [221, 84] on button "Services" at bounding box center [230, 84] width 40 height 23
click at [179, 117] on input at bounding box center [185, 112] width 114 height 19
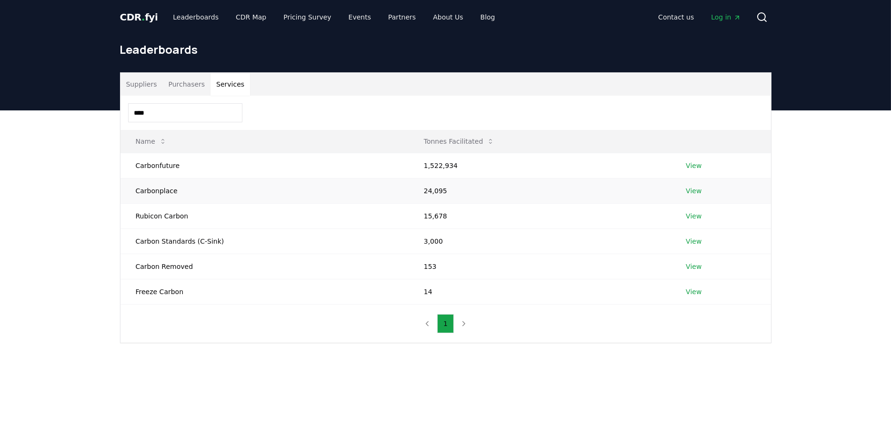
type input "****"
click at [688, 186] on link "View" at bounding box center [694, 191] width 16 height 10
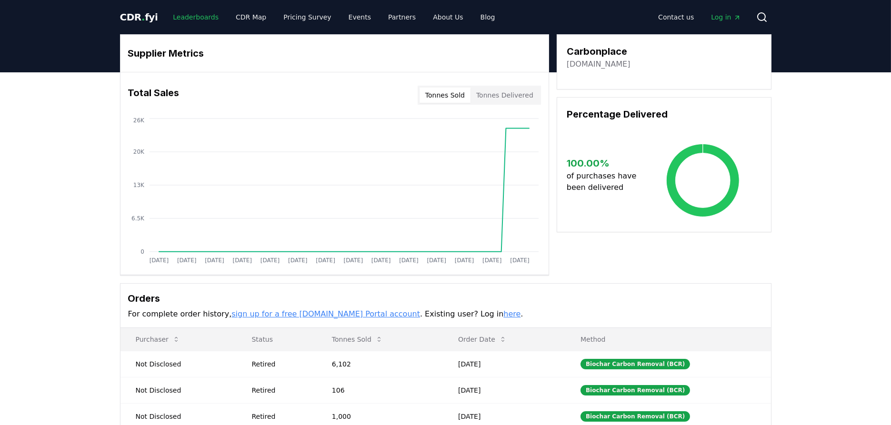
click at [195, 19] on link "Leaderboards" at bounding box center [195, 17] width 61 height 17
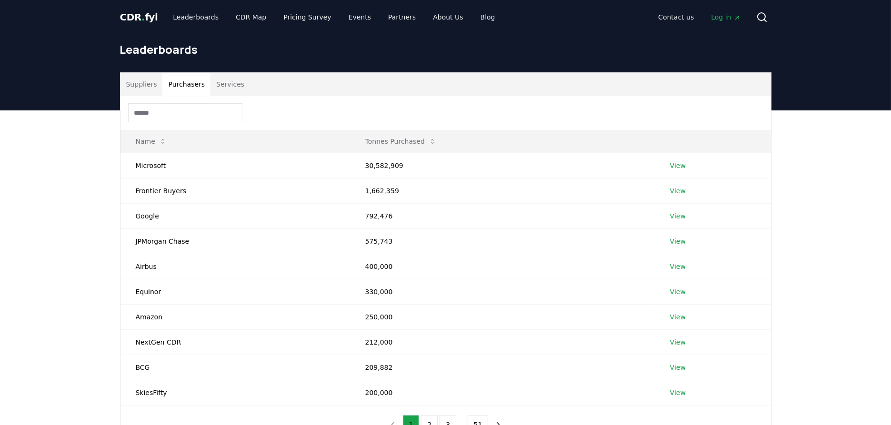
click at [180, 84] on button "Purchasers" at bounding box center [186, 84] width 48 height 23
click at [184, 116] on input at bounding box center [185, 112] width 114 height 19
click at [147, 88] on button "Suppliers" at bounding box center [141, 84] width 42 height 23
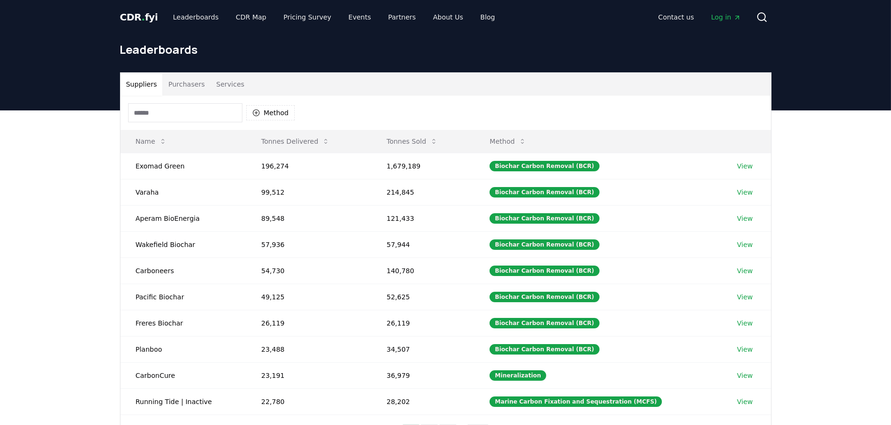
click at [148, 119] on input at bounding box center [185, 112] width 114 height 19
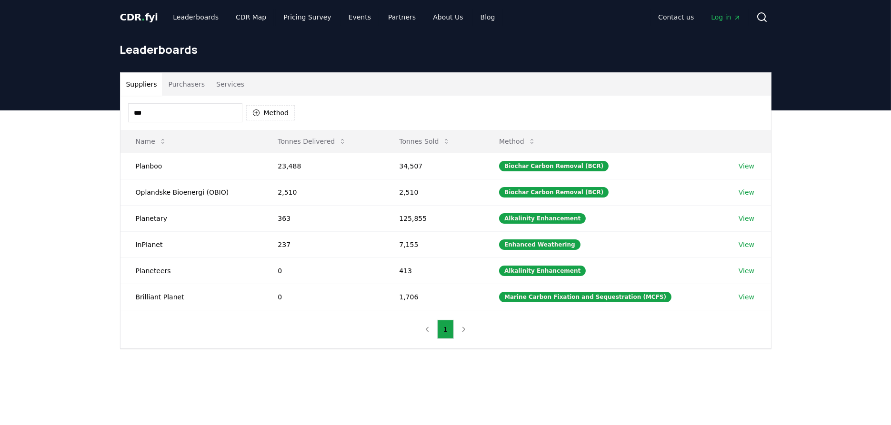
type input "***"
